Goal: Task Accomplishment & Management: Manage account settings

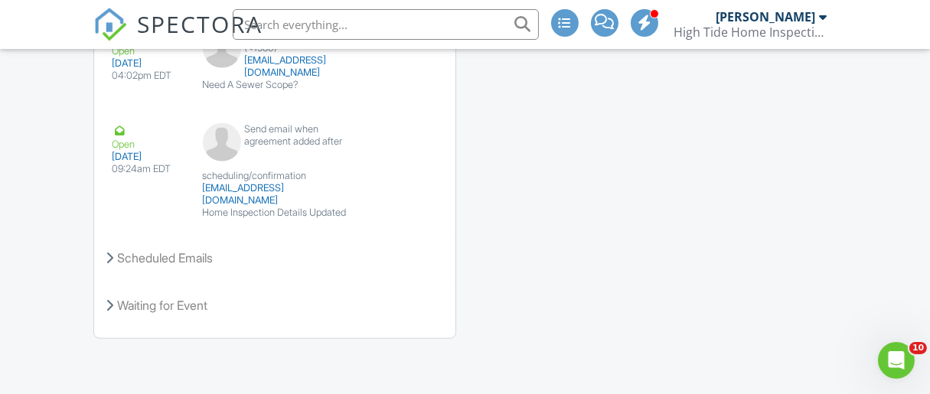
scroll to position [2602, 0]
drag, startPoint x: 400, startPoint y: 169, endPoint x: 543, endPoint y: 199, distance: 145.5
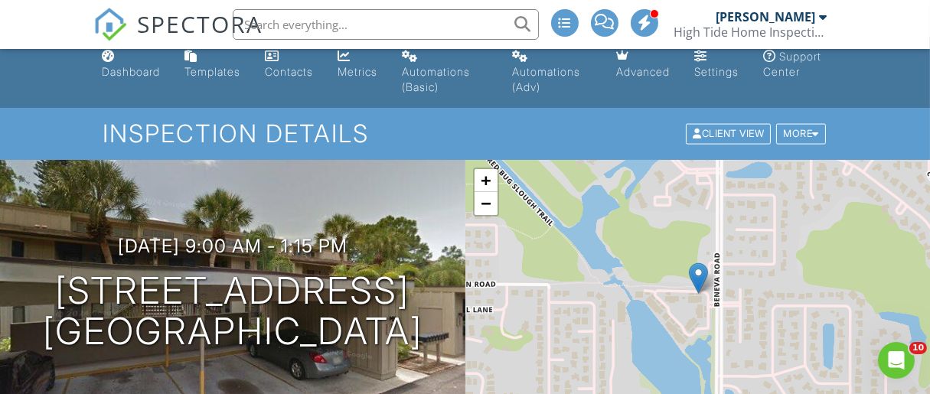
scroll to position [0, 0]
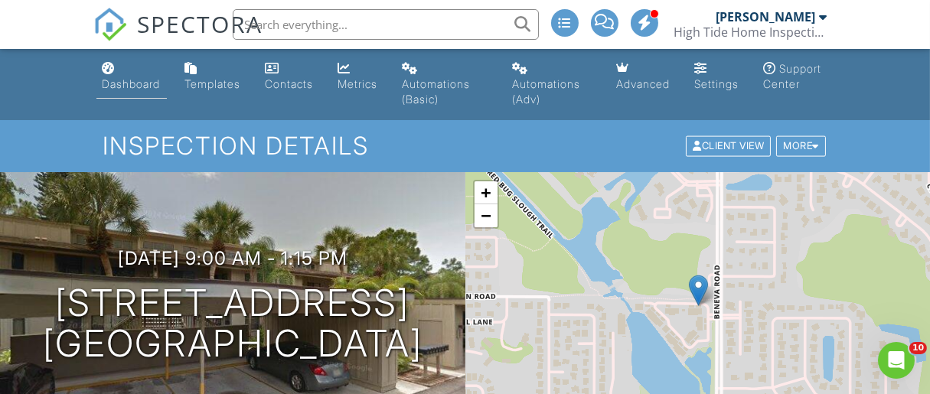
click at [150, 82] on div "Dashboard" at bounding box center [132, 83] width 58 height 13
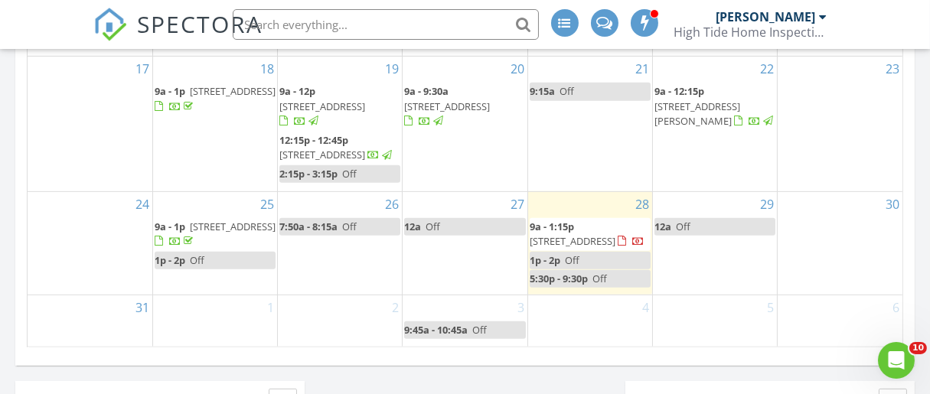
scroll to position [1095, 0]
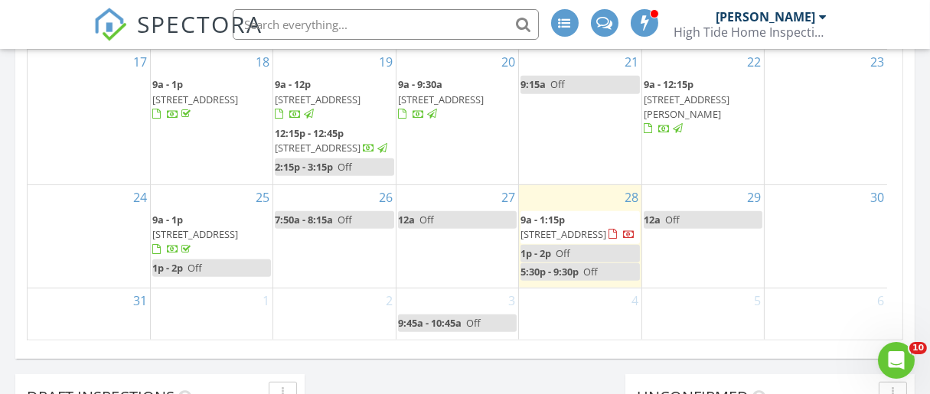
click at [566, 275] on span "5:30p - 9:30p" at bounding box center [550, 272] width 58 height 14
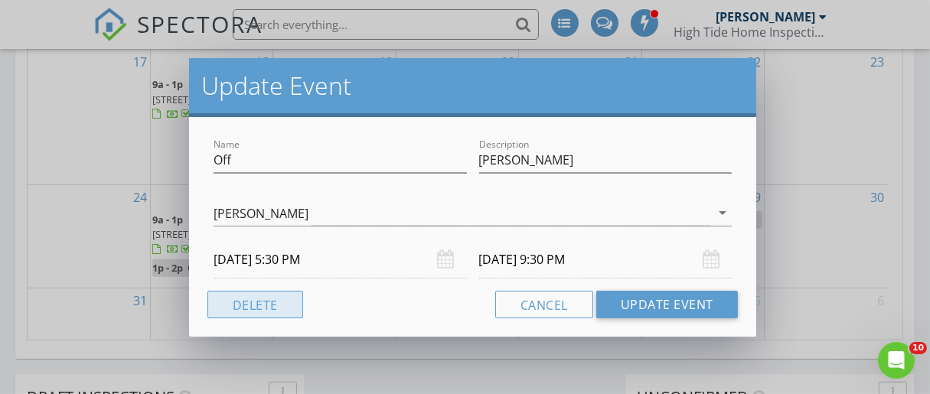
click at [277, 305] on button "Delete" at bounding box center [255, 305] width 96 height 28
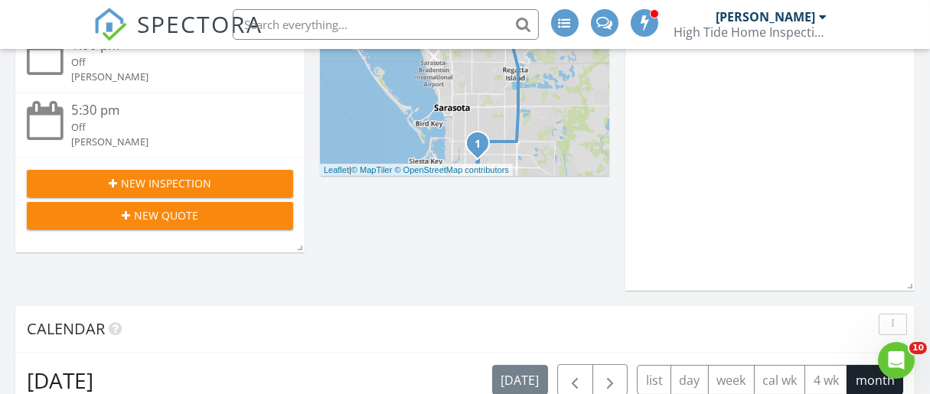
scroll to position [410, 0]
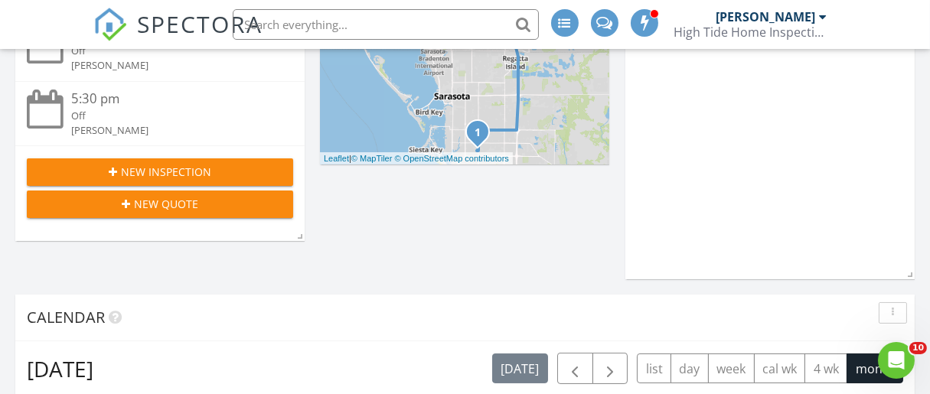
click at [109, 109] on div "5:30 pm" at bounding box center [171, 99] width 200 height 19
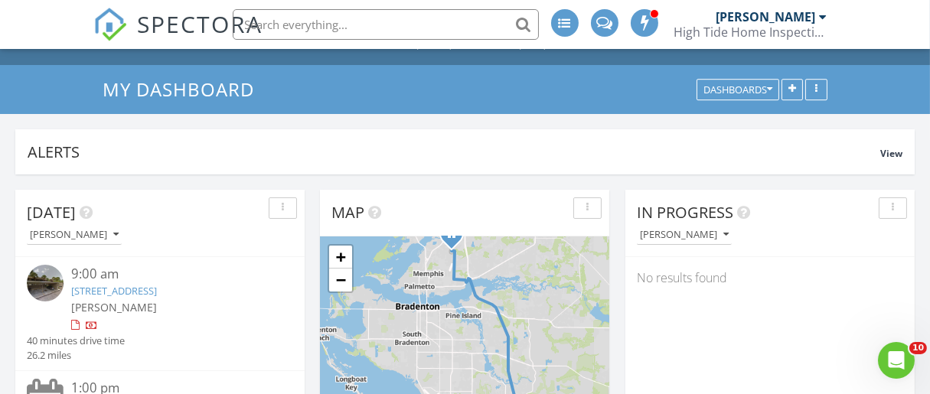
scroll to position [0, 0]
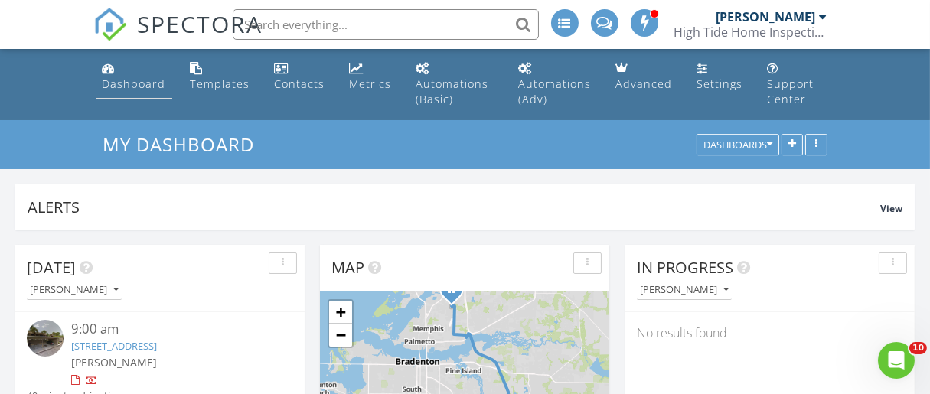
click at [140, 85] on div "Dashboard" at bounding box center [135, 84] width 64 height 15
